Goal: Task Accomplishment & Management: Manage account settings

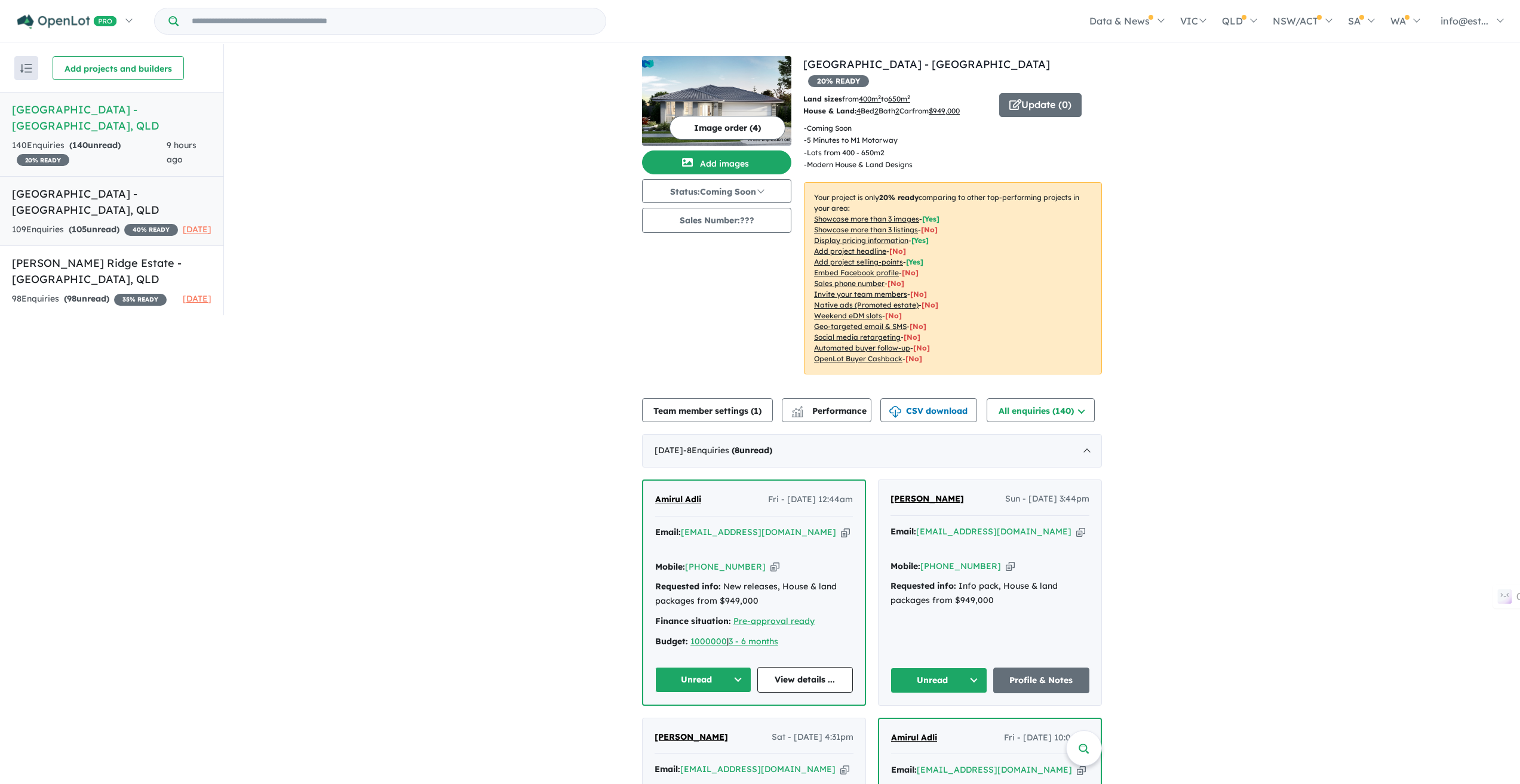
click at [100, 186] on h5 "[GEOGRAPHIC_DATA] - [GEOGRAPHIC_DATA] , [GEOGRAPHIC_DATA]" at bounding box center [112, 202] width 199 height 32
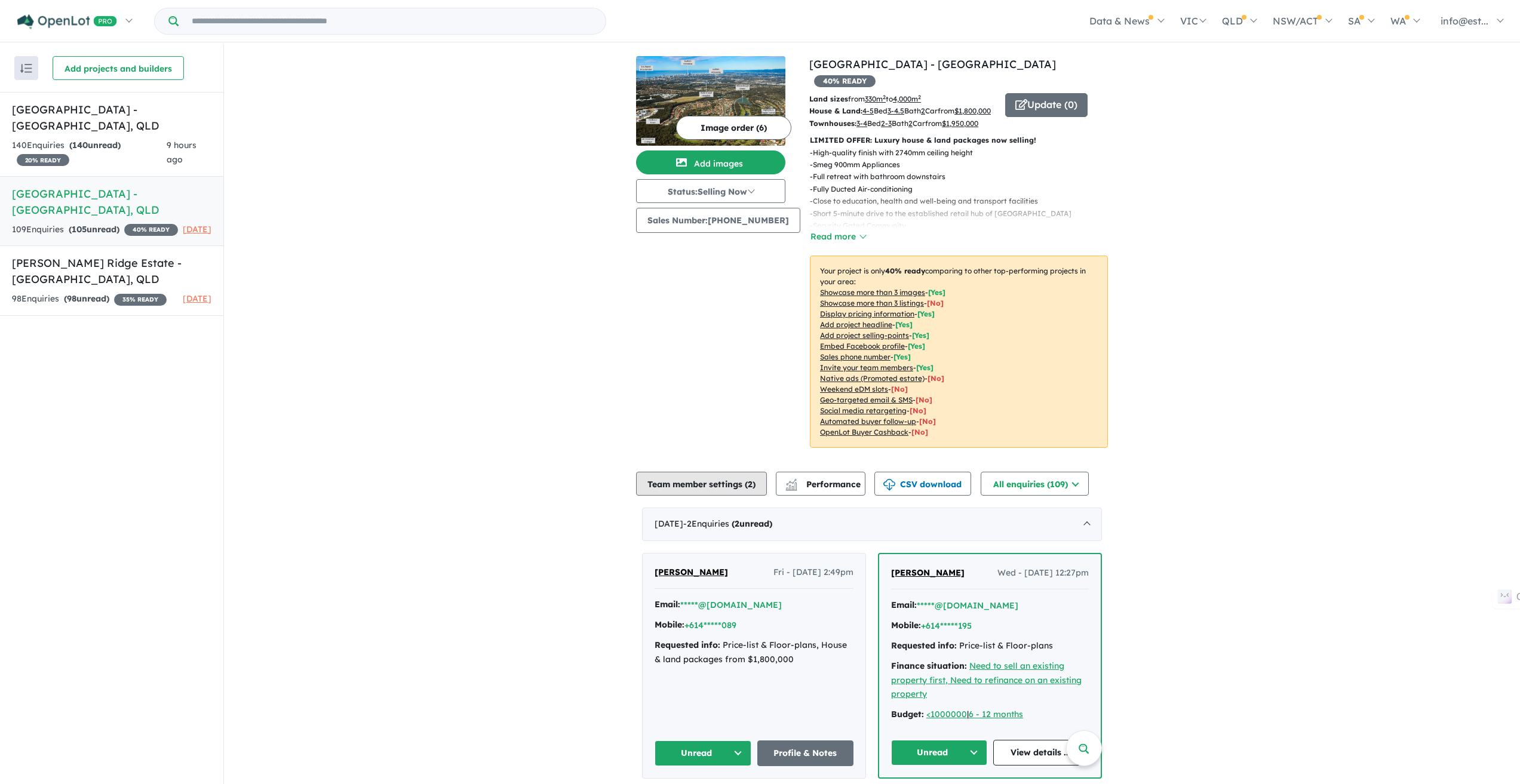
click at [733, 486] on button "Team member settings ( 2 )" at bounding box center [701, 483] width 131 height 24
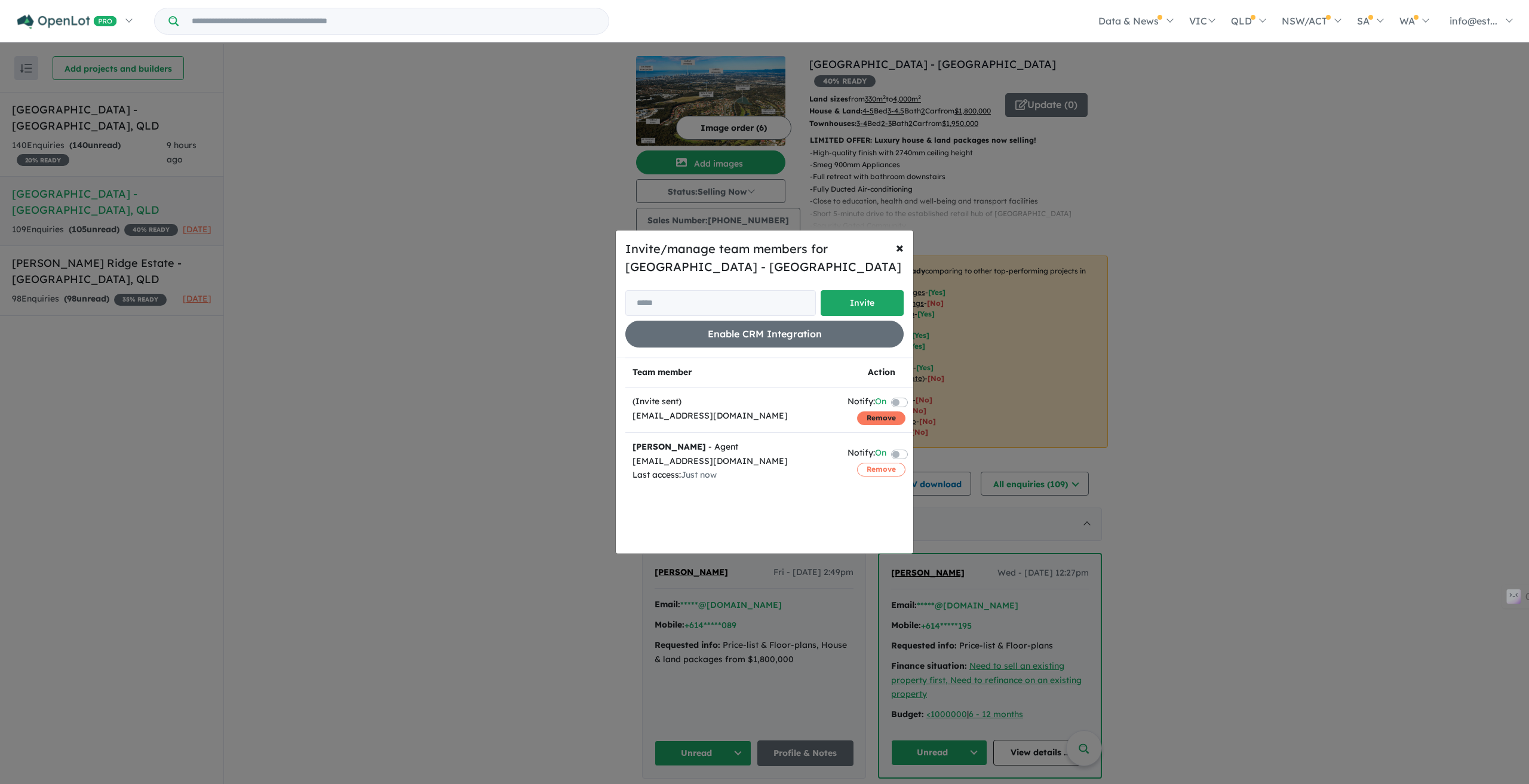
click at [874, 415] on button "Remove" at bounding box center [881, 418] width 48 height 13
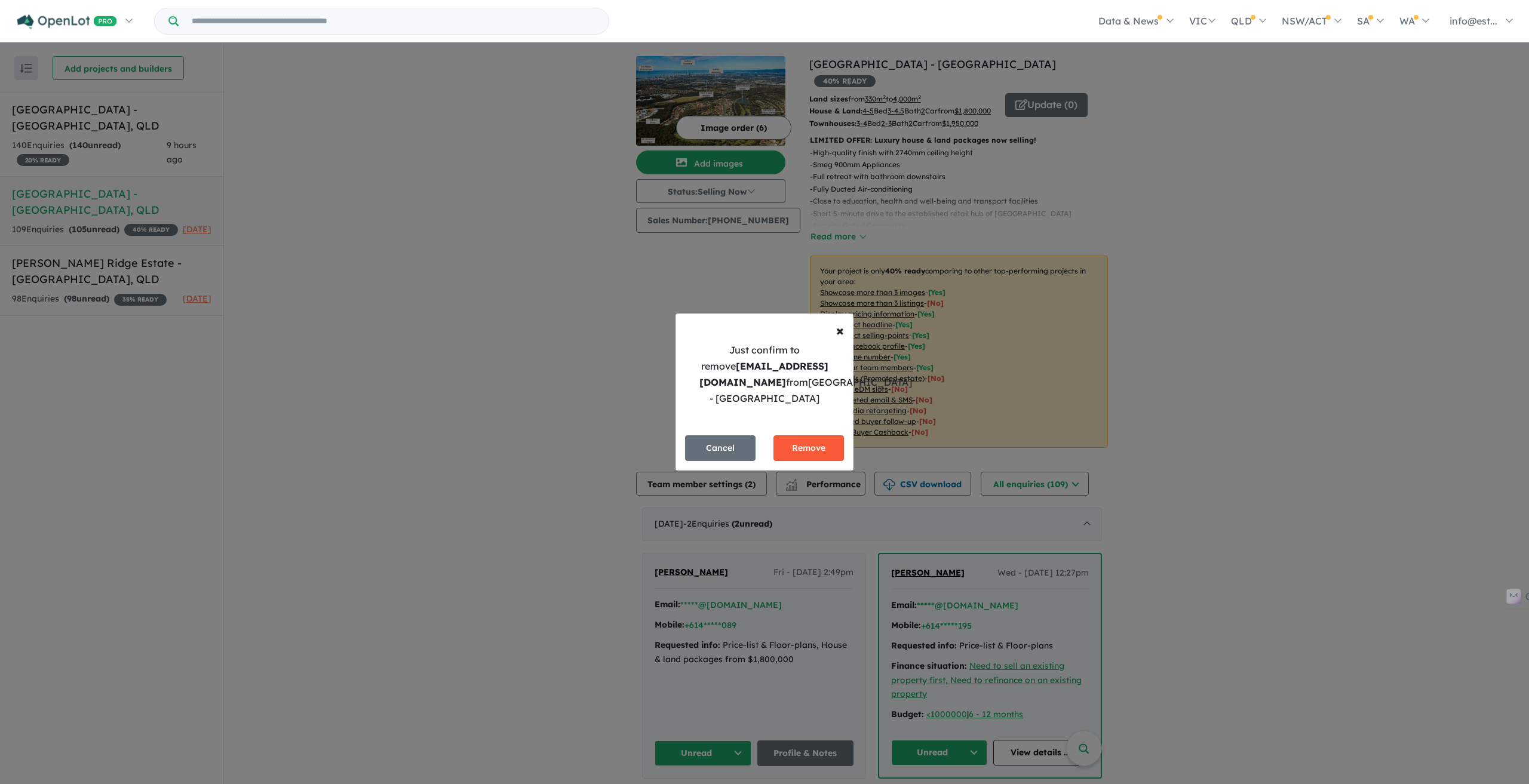
click at [813, 452] on button "Remove" at bounding box center [808, 448] width 71 height 26
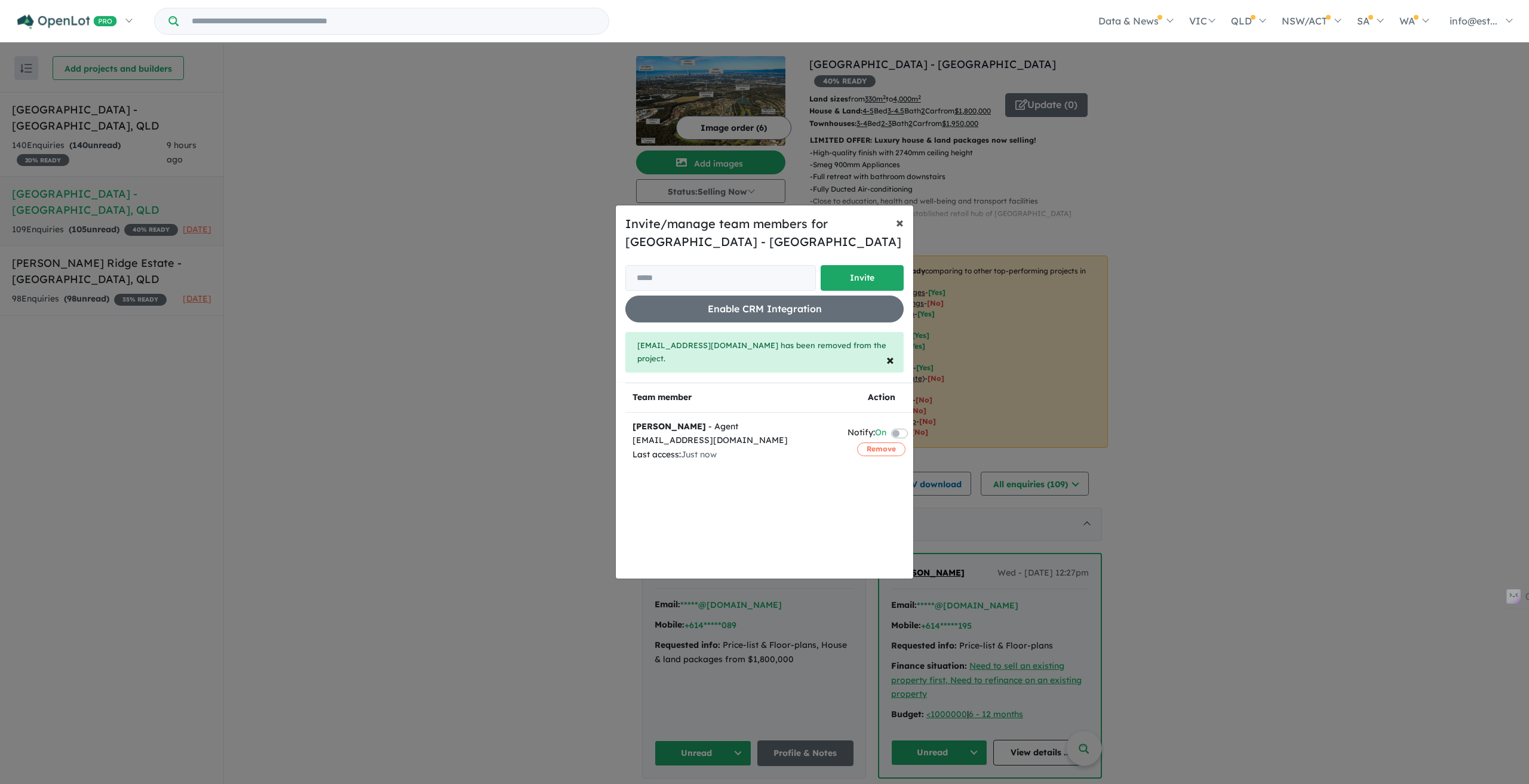
click at [900, 230] on span "×" at bounding box center [899, 222] width 8 height 18
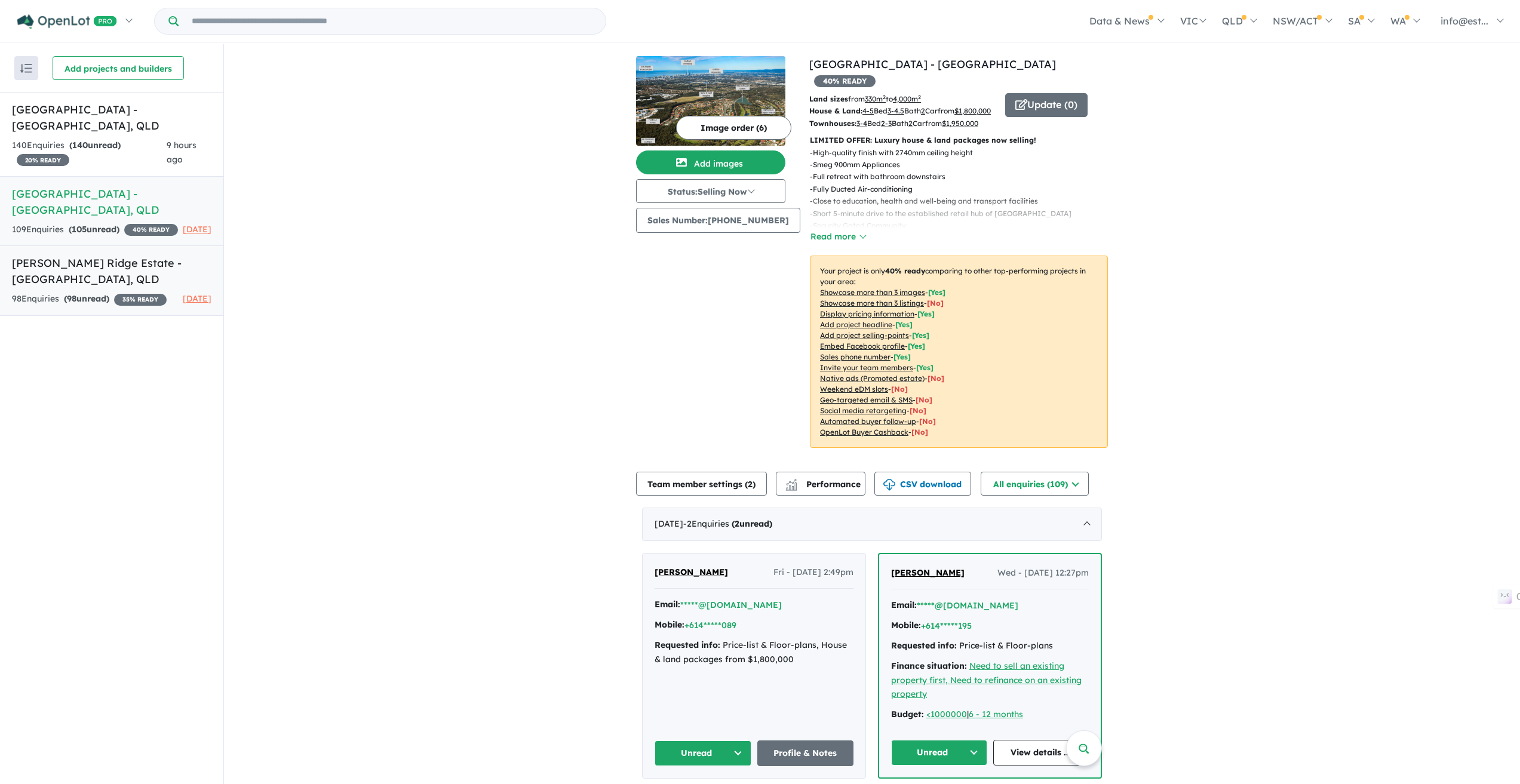
click at [73, 277] on h5 "[PERSON_NAME] Ridge Estate - [GEOGRAPHIC_DATA] , [GEOGRAPHIC_DATA]" at bounding box center [112, 271] width 199 height 32
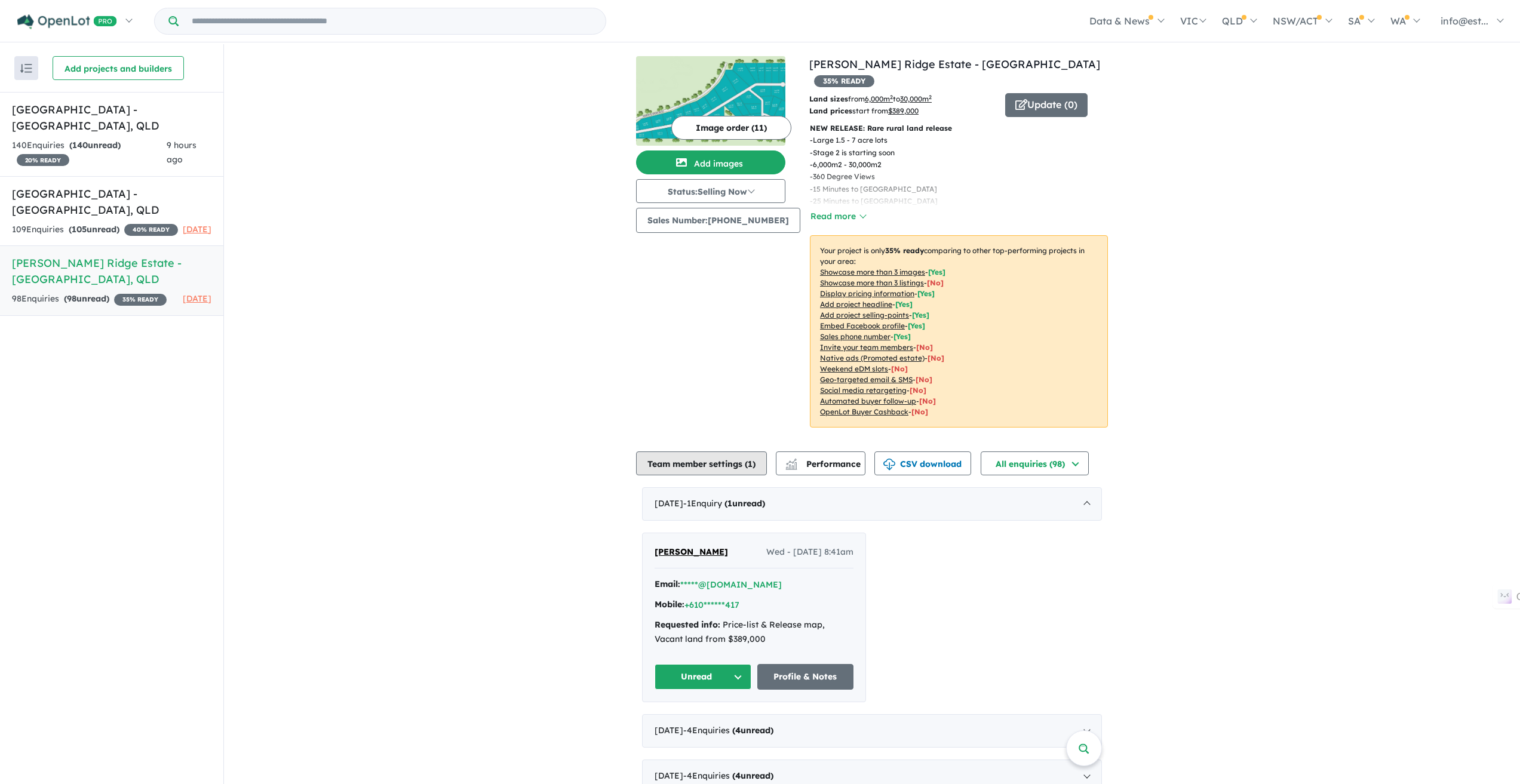
click at [679, 452] on button "Team member settings ( 1 )" at bounding box center [701, 463] width 131 height 24
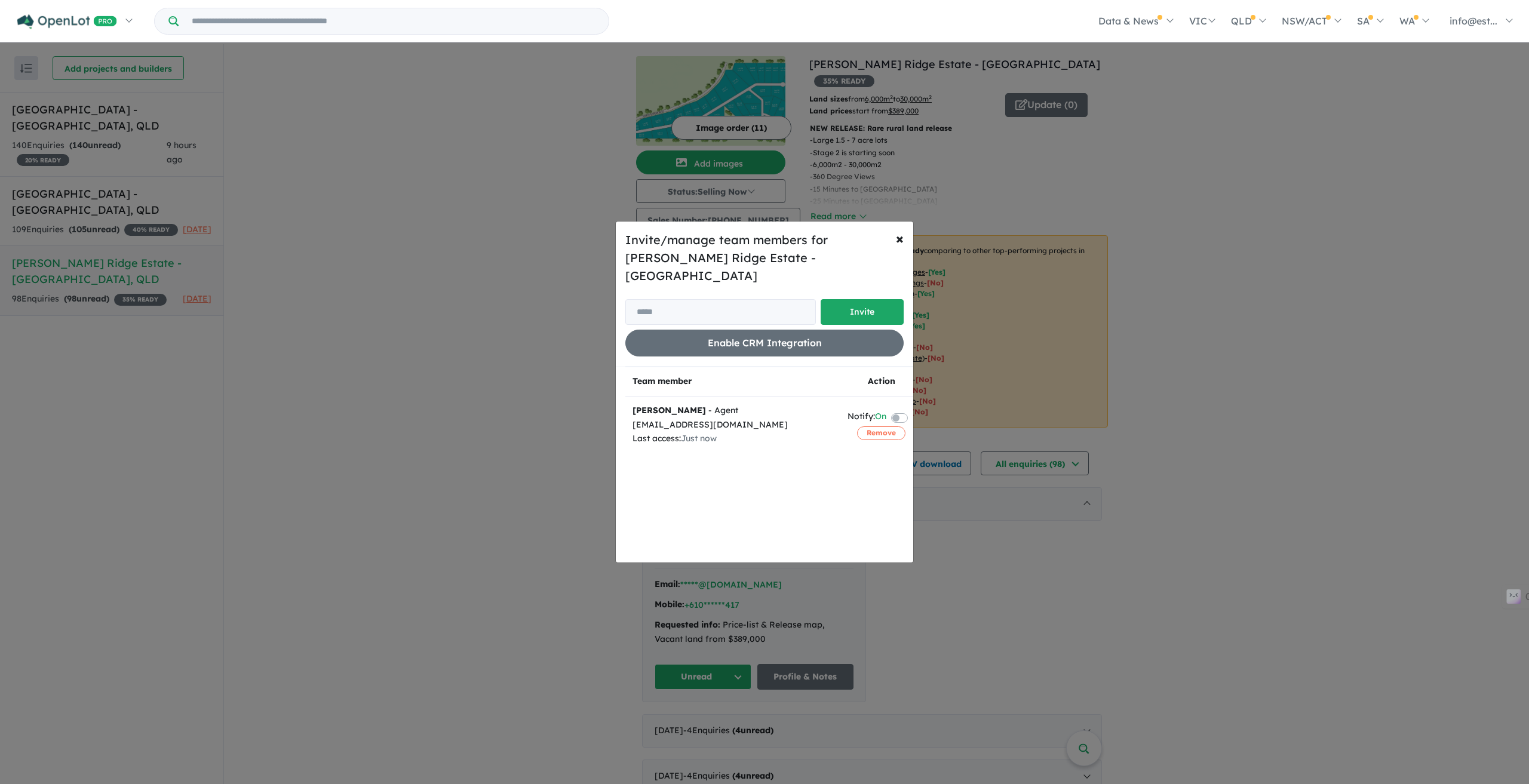
click at [108, 134] on div "Invite/manage team members for [PERSON_NAME] Ridge Estate - [GEOGRAPHIC_DATA] I…" at bounding box center [764, 392] width 1529 height 784
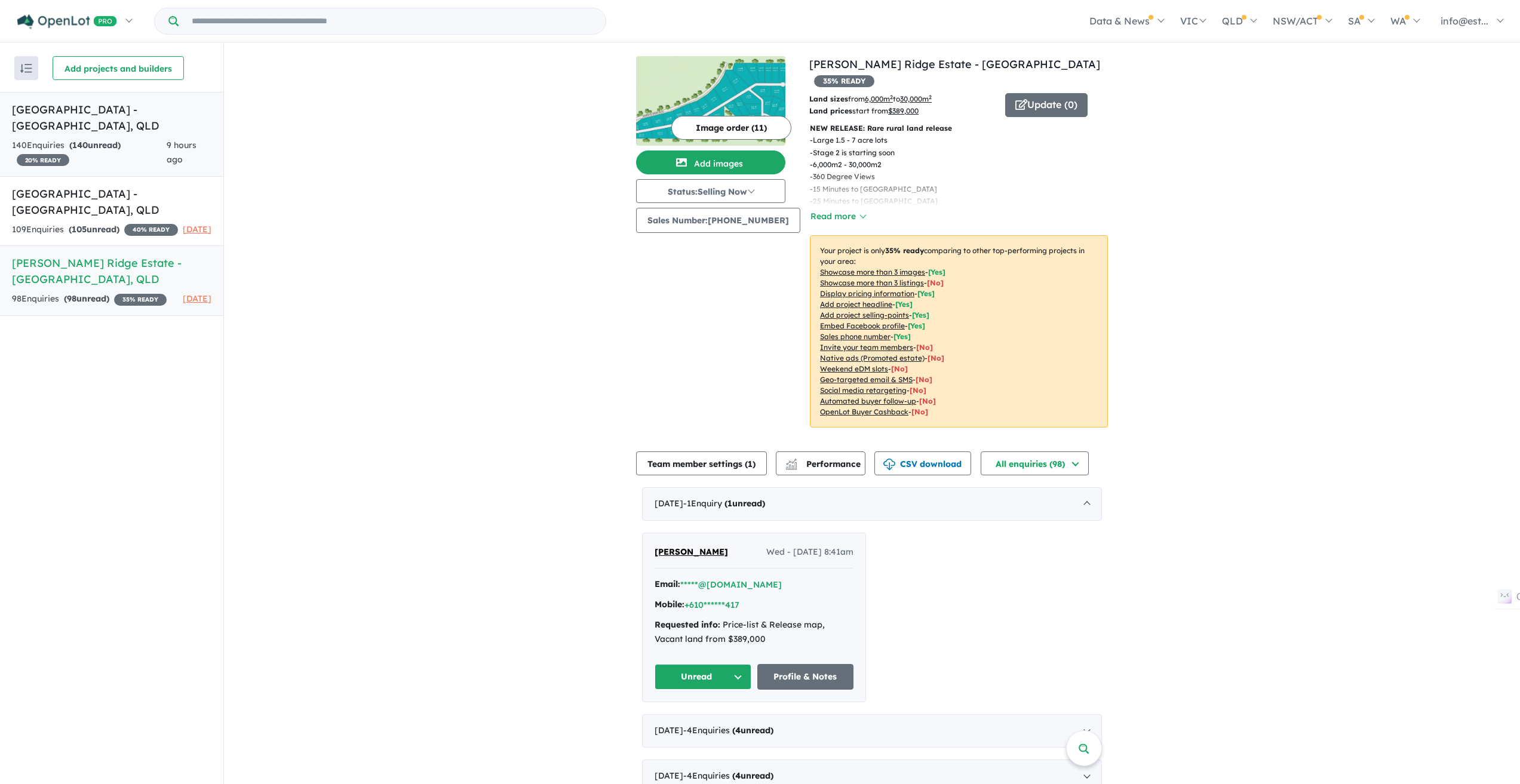
click at [112, 111] on h5 "[GEOGRAPHIC_DATA] - [GEOGRAPHIC_DATA] , [GEOGRAPHIC_DATA]" at bounding box center [112, 118] width 199 height 32
